Goal: Communication & Community: Connect with others

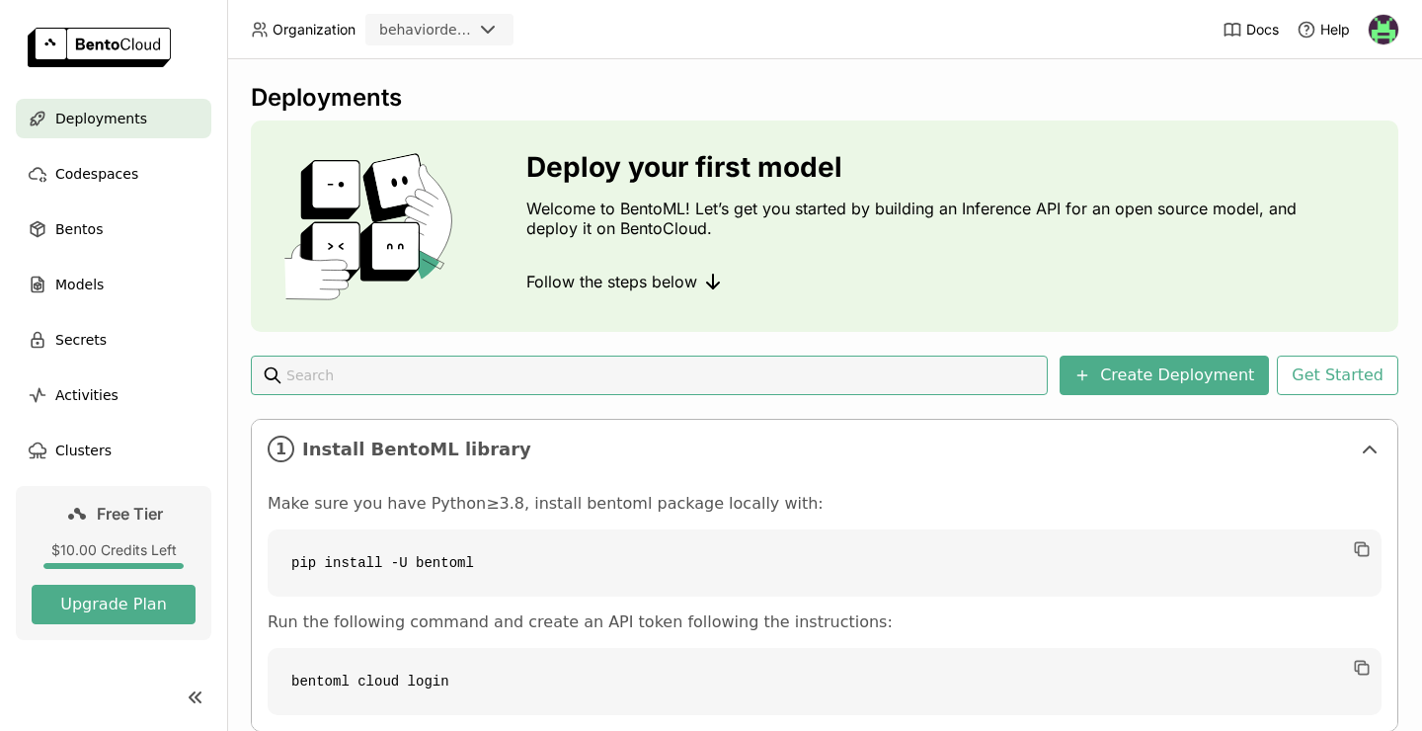
click at [1383, 34] on img at bounding box center [1384, 30] width 30 height 30
click at [1344, 77] on span "Members" at bounding box center [1345, 76] width 57 height 18
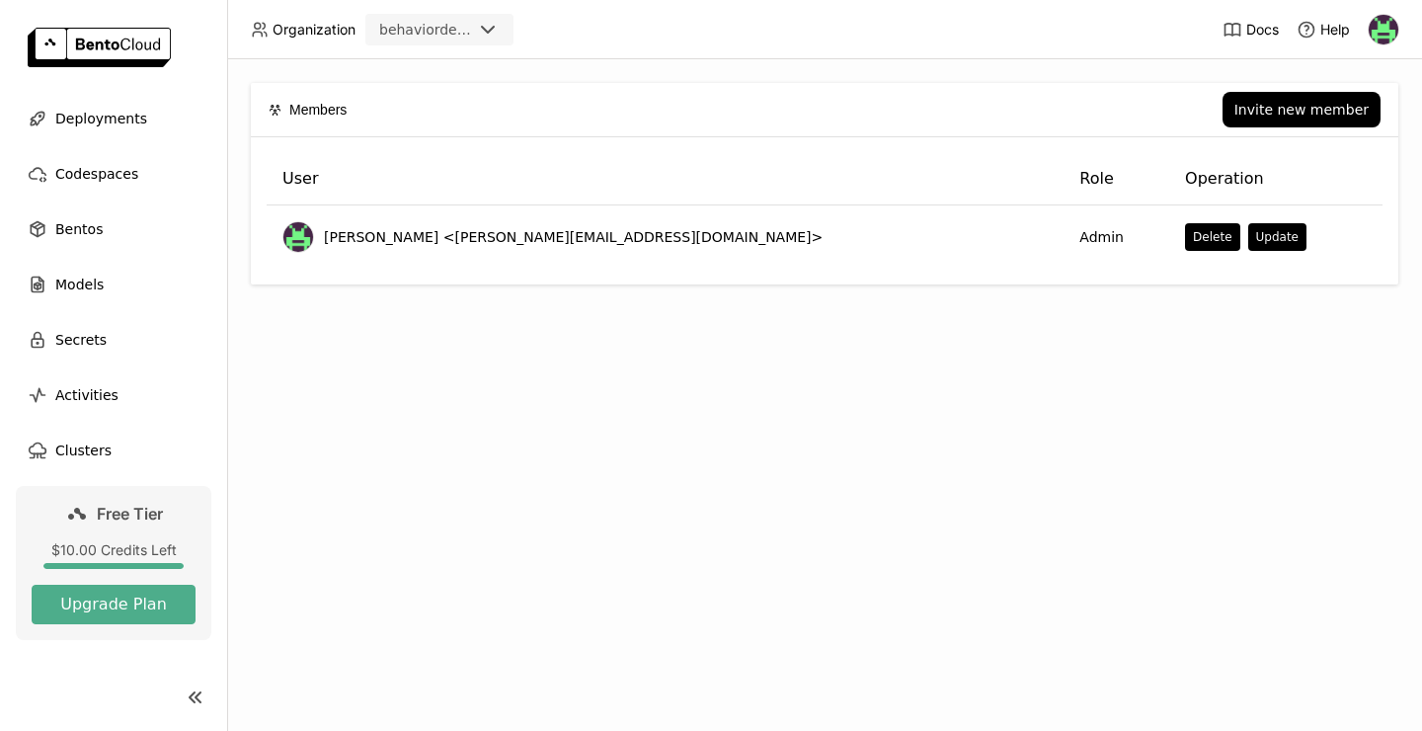
click at [982, 415] on div "Members Invite new member User Role Operation [PERSON_NAME] <[PERSON_NAME][EMAI…" at bounding box center [824, 395] width 1195 height 672
click at [1330, 103] on div "Invite new member" at bounding box center [1302, 110] width 134 height 16
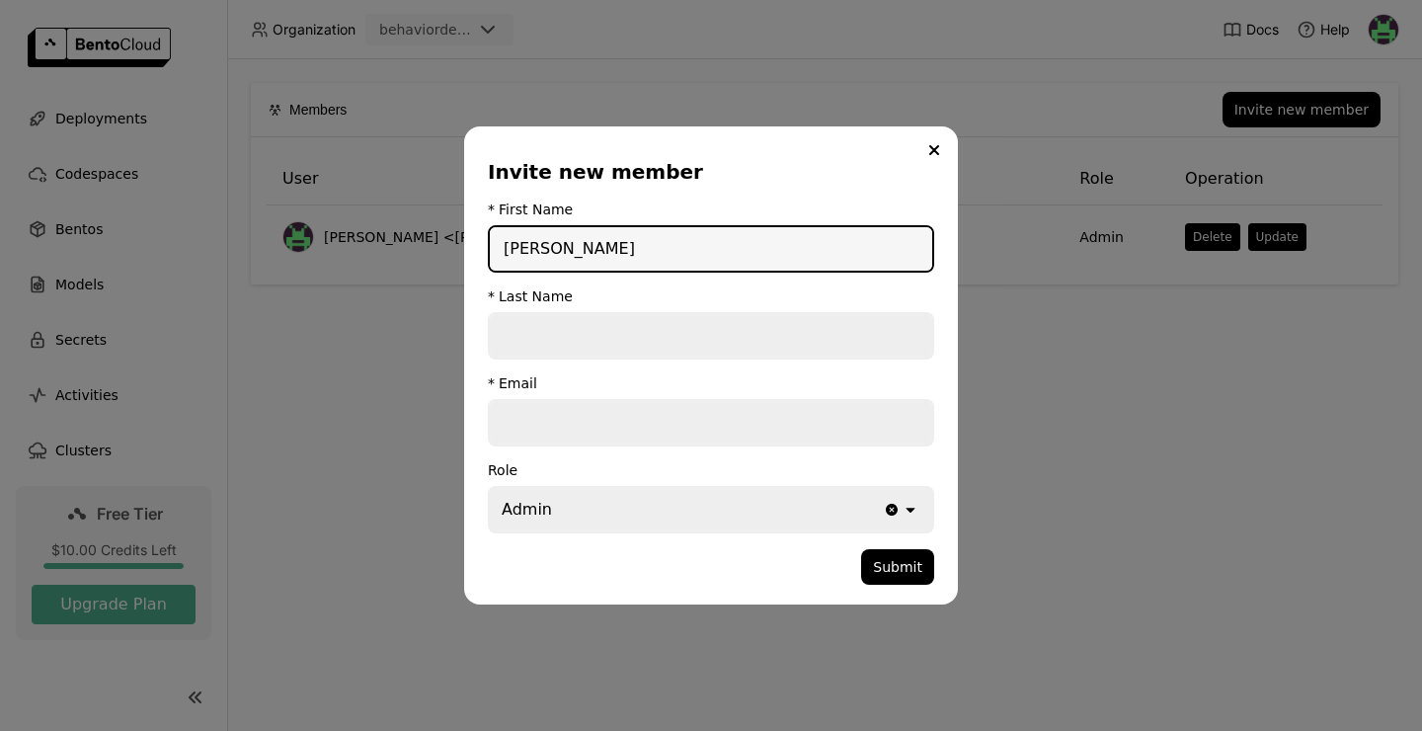
type input "[PERSON_NAME]"
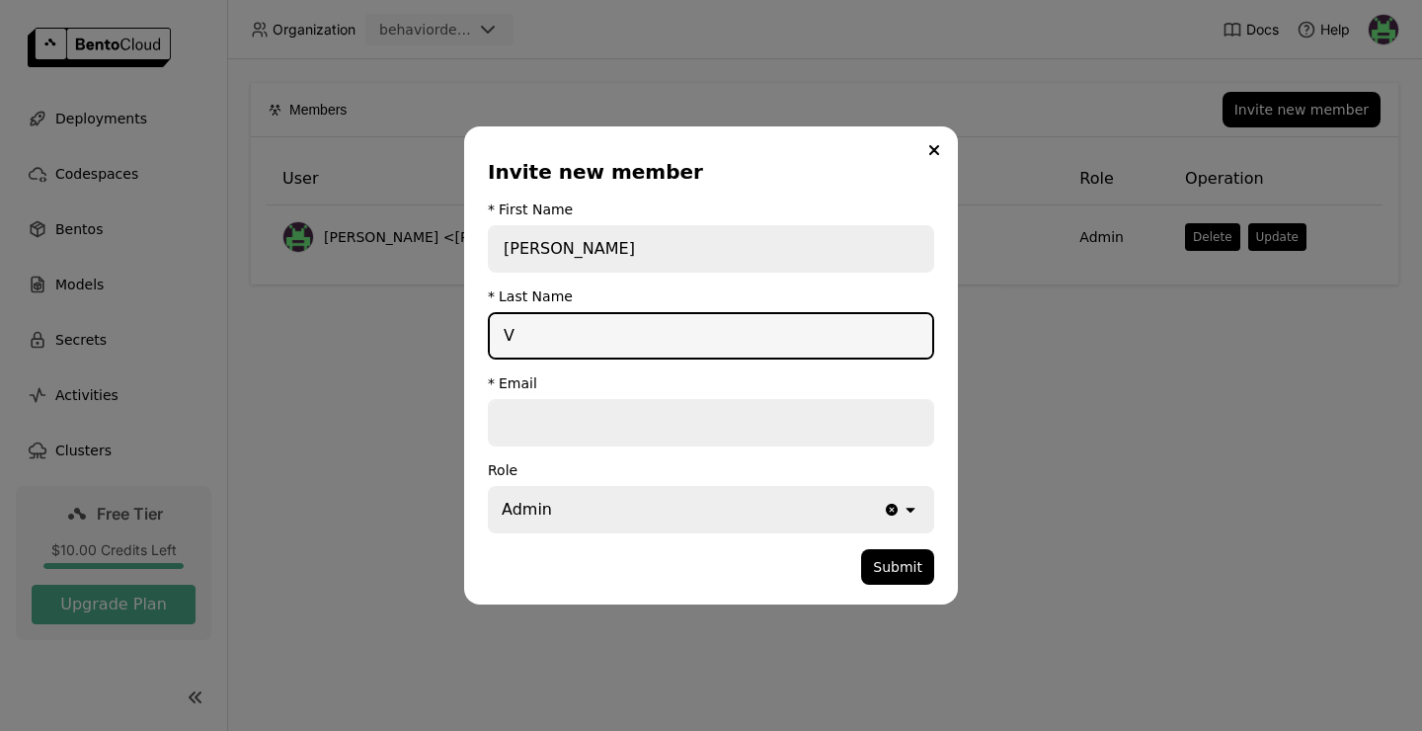
type input "V"
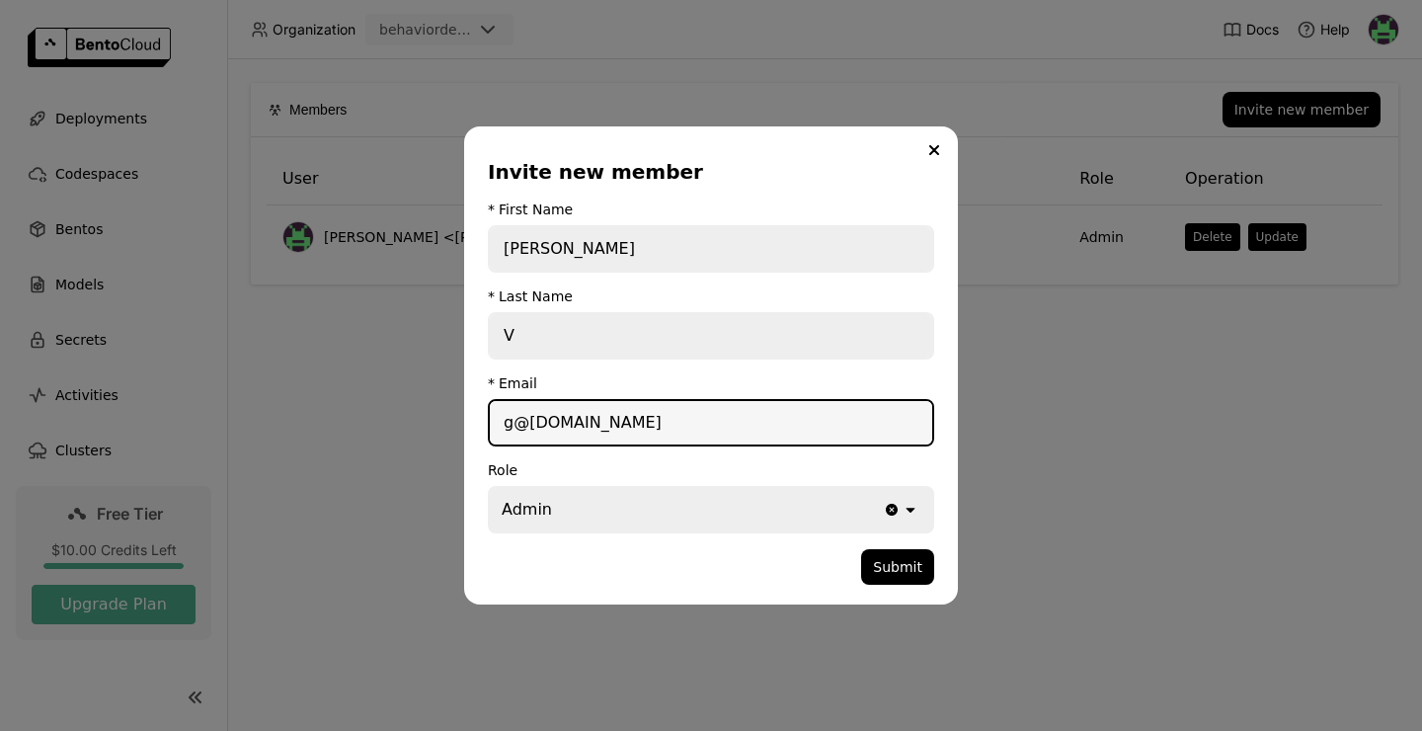
type input "g@[DOMAIN_NAME]"
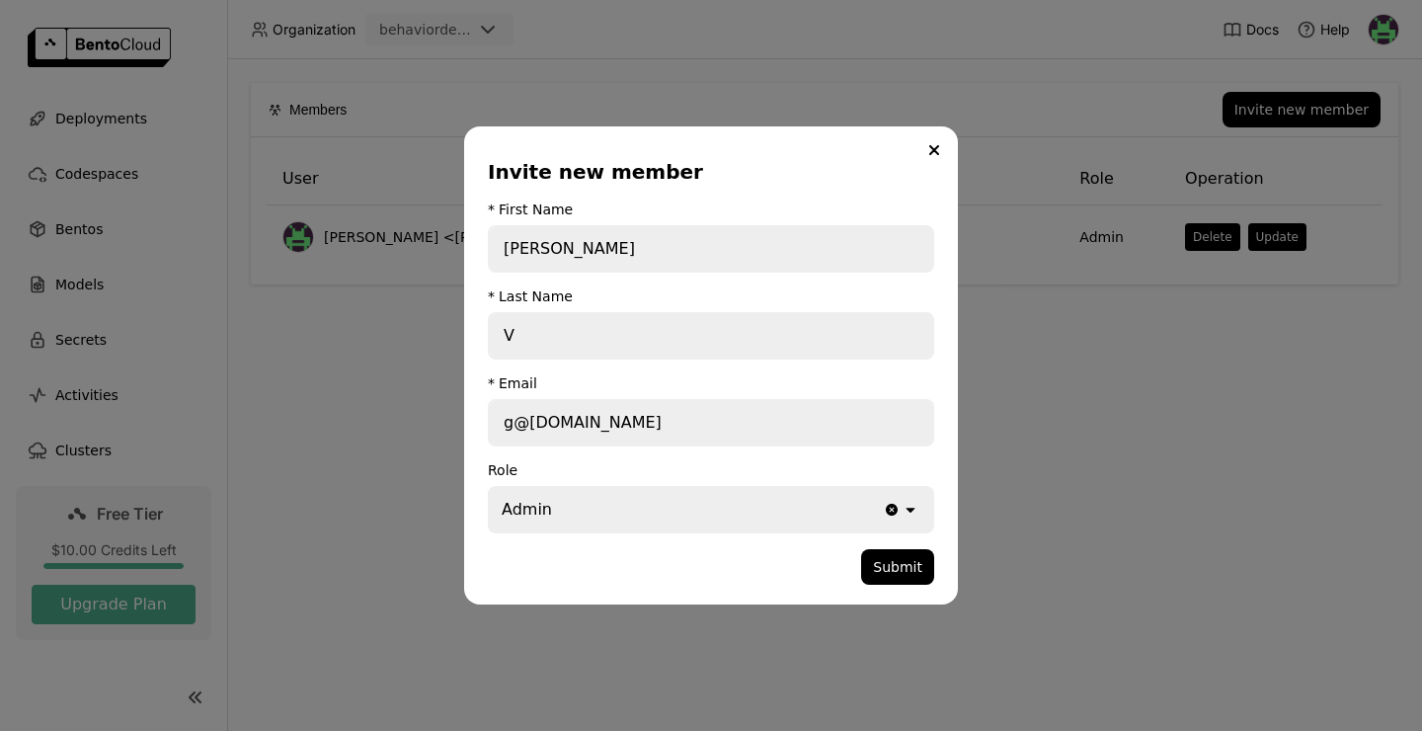
click at [840, 507] on div "Admin" at bounding box center [686, 509] width 393 height 43
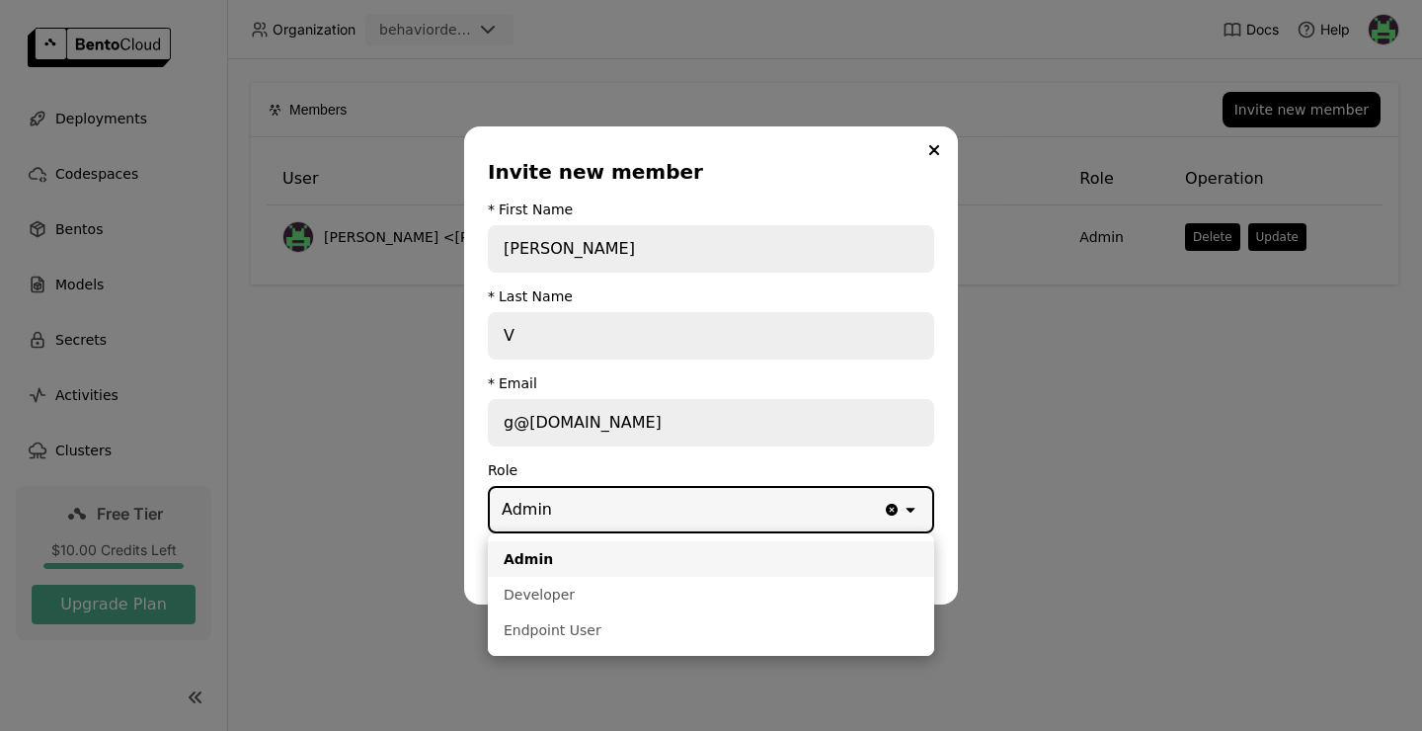
click at [948, 499] on div "Invite new member * First Name [PERSON_NAME] * Last Name V * Email [EMAIL_ADDRE…" at bounding box center [711, 365] width 494 height 478
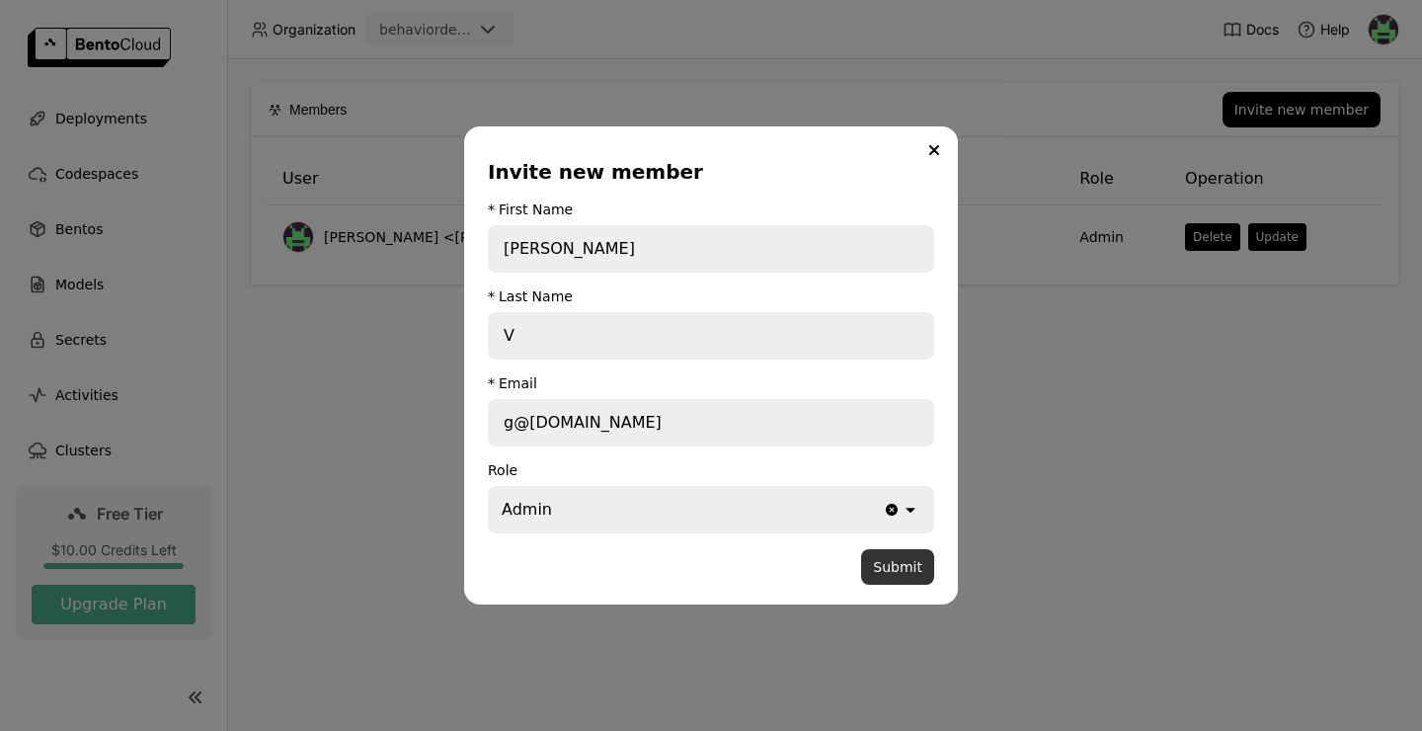
click at [904, 557] on button "Submit" at bounding box center [897, 567] width 73 height 36
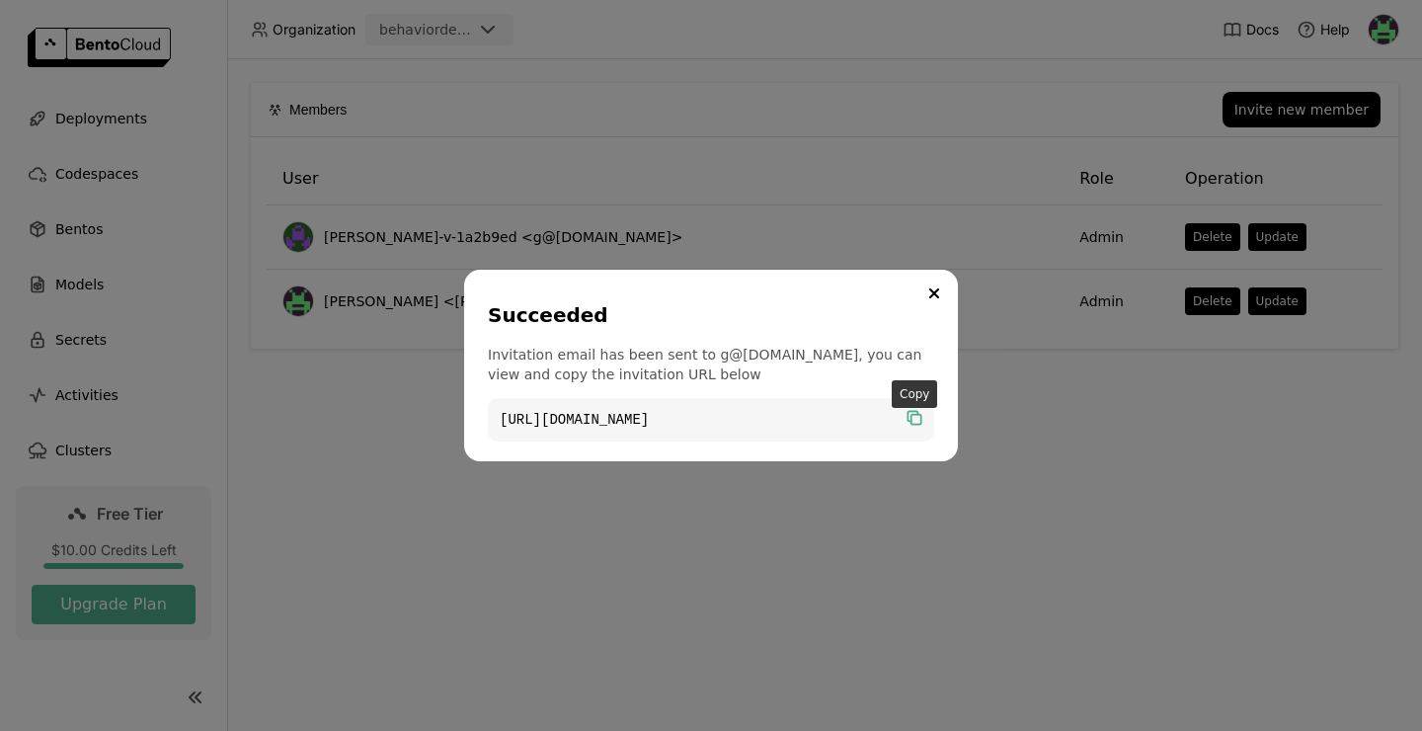
click at [919, 420] on icon "dialog" at bounding box center [917, 420] width 10 height 10
